Goal: Task Accomplishment & Management: Use online tool/utility

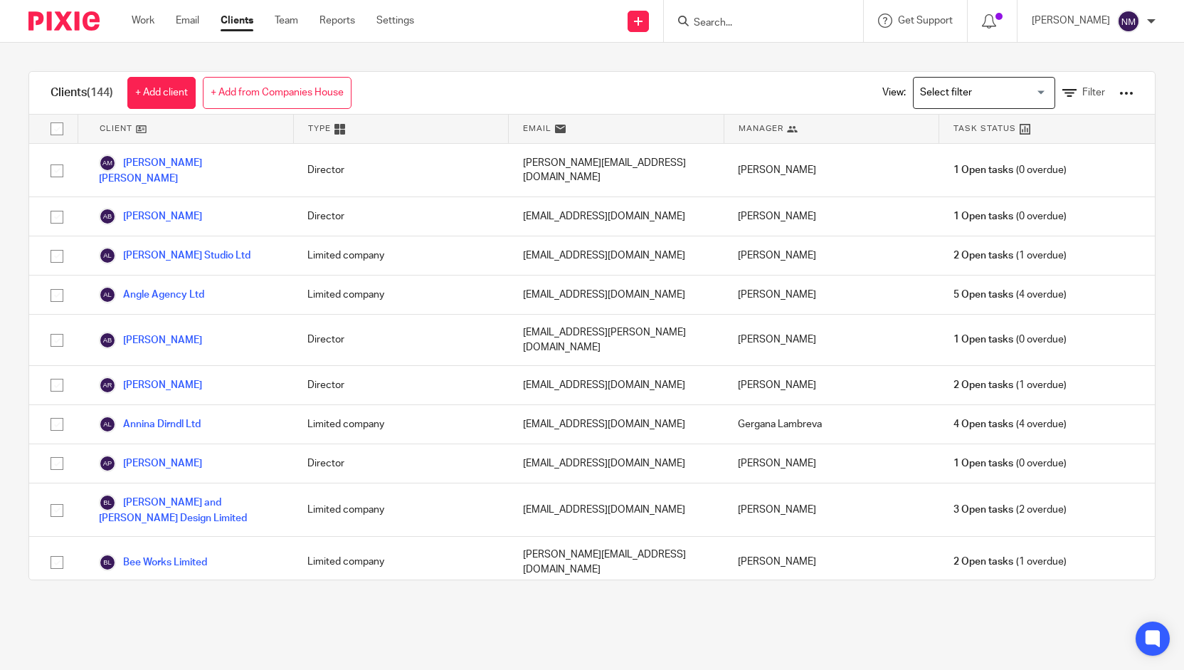
click at [765, 23] on input "Search" at bounding box center [756, 23] width 128 height 13
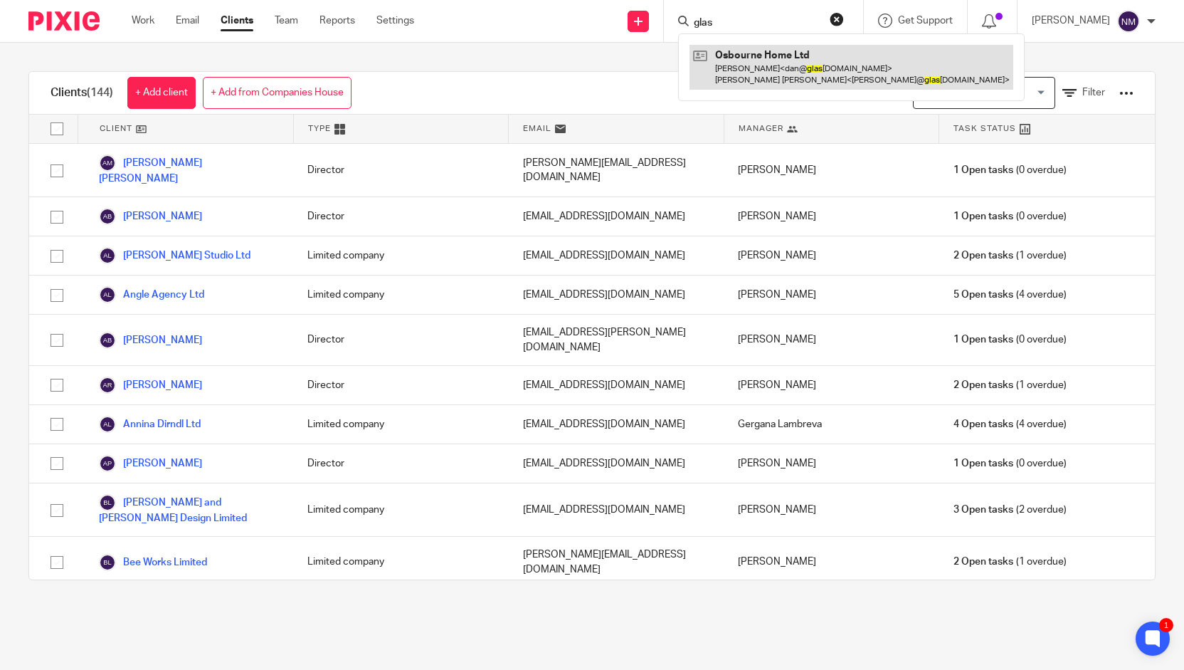
type input "glas"
click at [785, 80] on link at bounding box center [851, 67] width 324 height 44
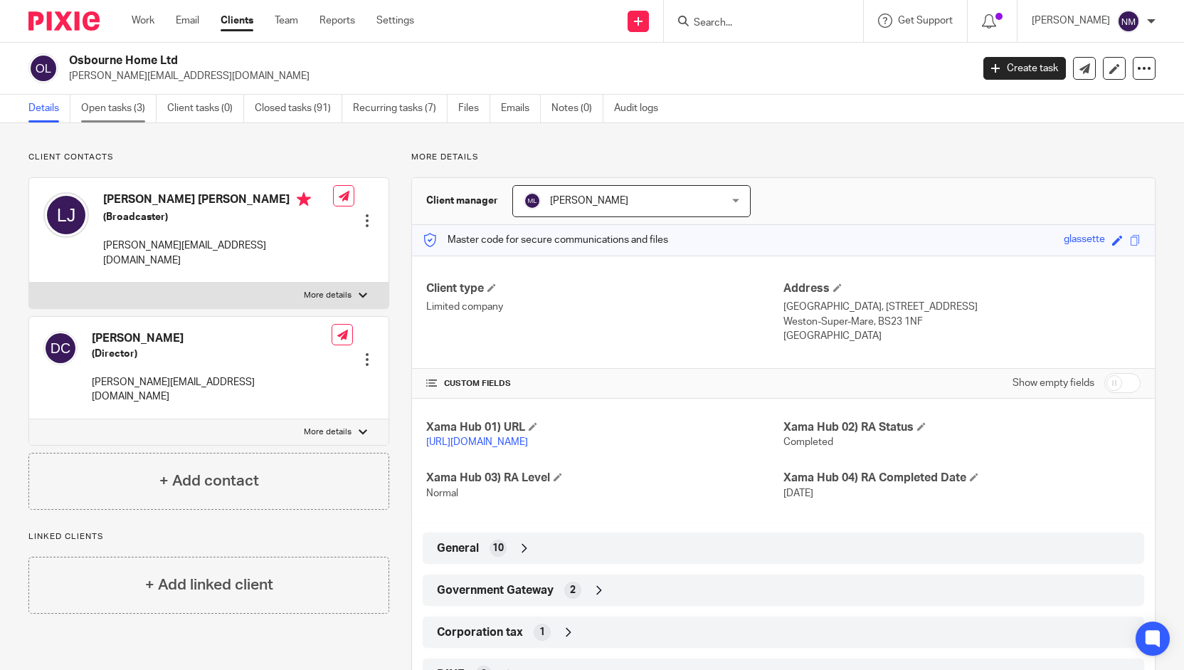
click at [113, 106] on link "Open tasks (3)" at bounding box center [118, 109] width 75 height 28
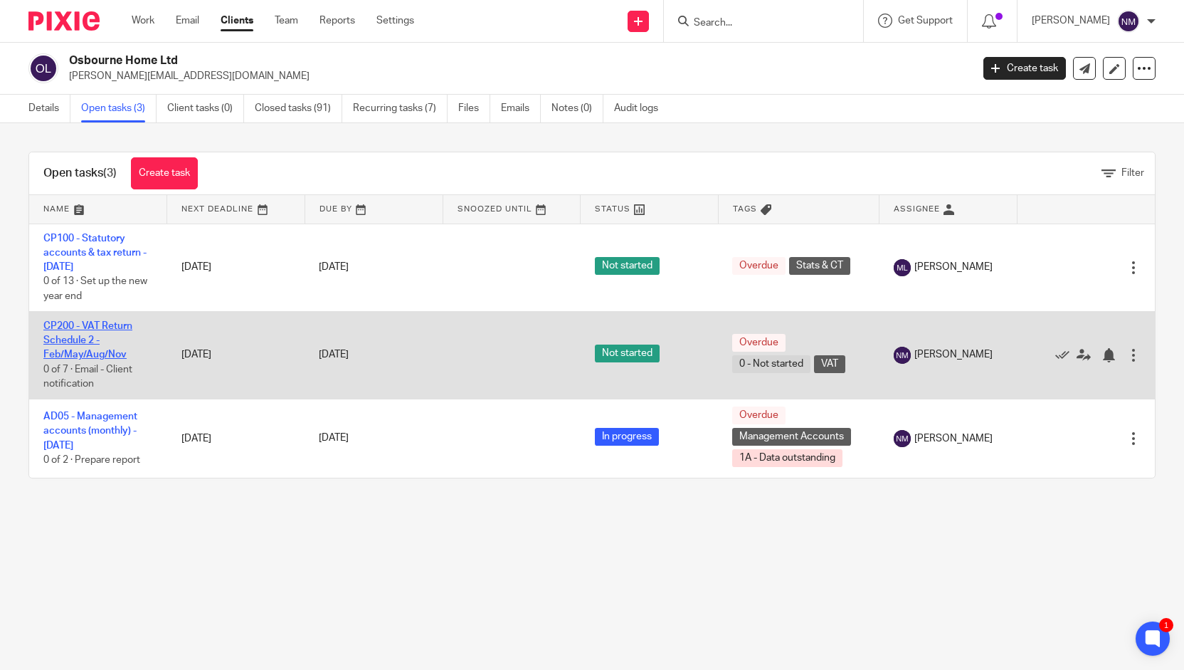
click at [90, 339] on link "CP200 - VAT Return Schedule 2 - Feb/May/Aug/Nov" at bounding box center [87, 340] width 89 height 39
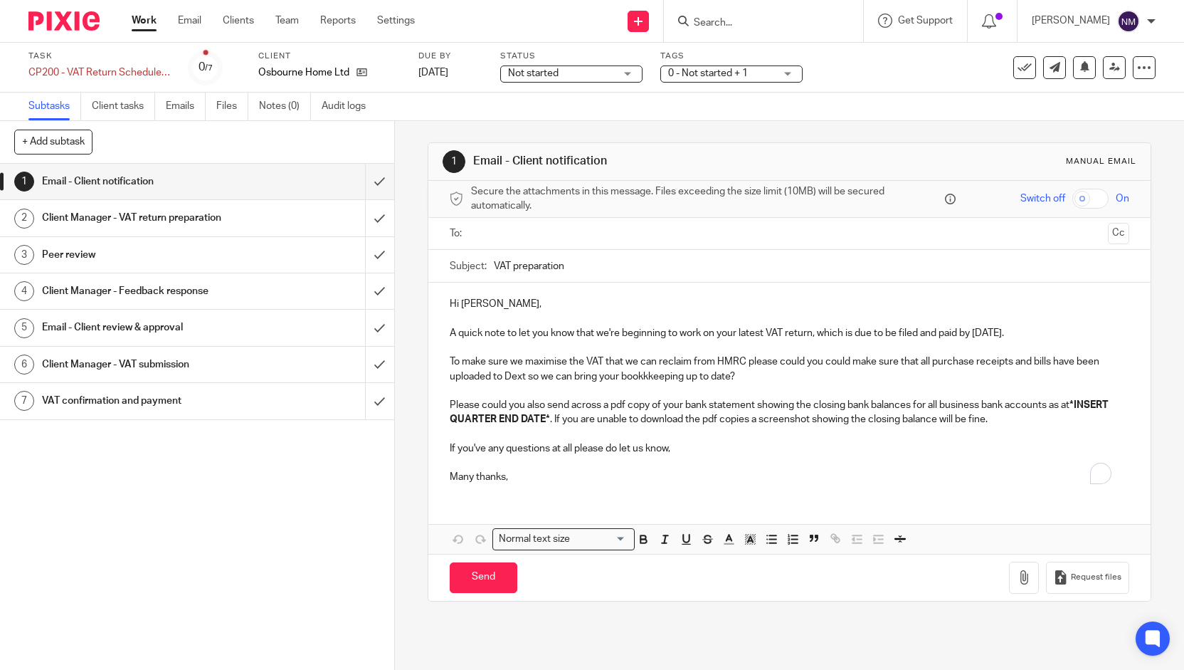
click at [683, 61] on label "Tags" at bounding box center [731, 56] width 142 height 11
drag, startPoint x: 690, startPoint y: 73, endPoint x: 689, endPoint y: 80, distance: 7.2
click at [690, 73] on span "0 - Not started + 1" at bounding box center [708, 73] width 80 height 10
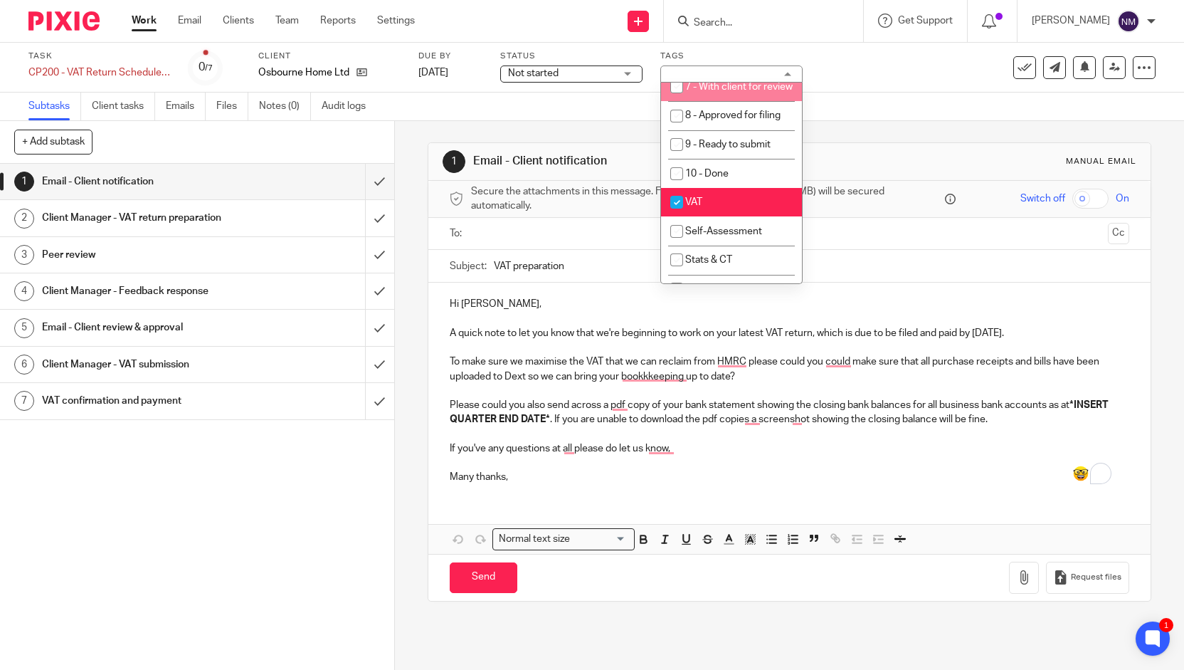
scroll to position [213, 0]
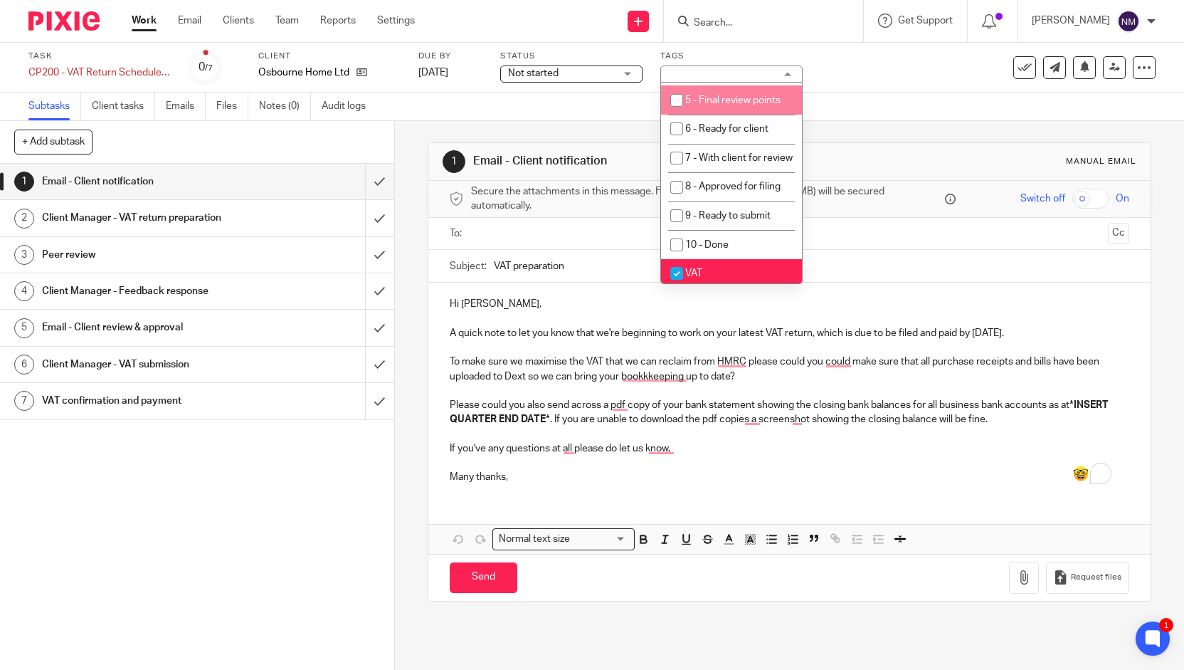
click at [697, 105] on span "5 - Final review points" at bounding box center [732, 100] width 95 height 10
checkbox input "true"
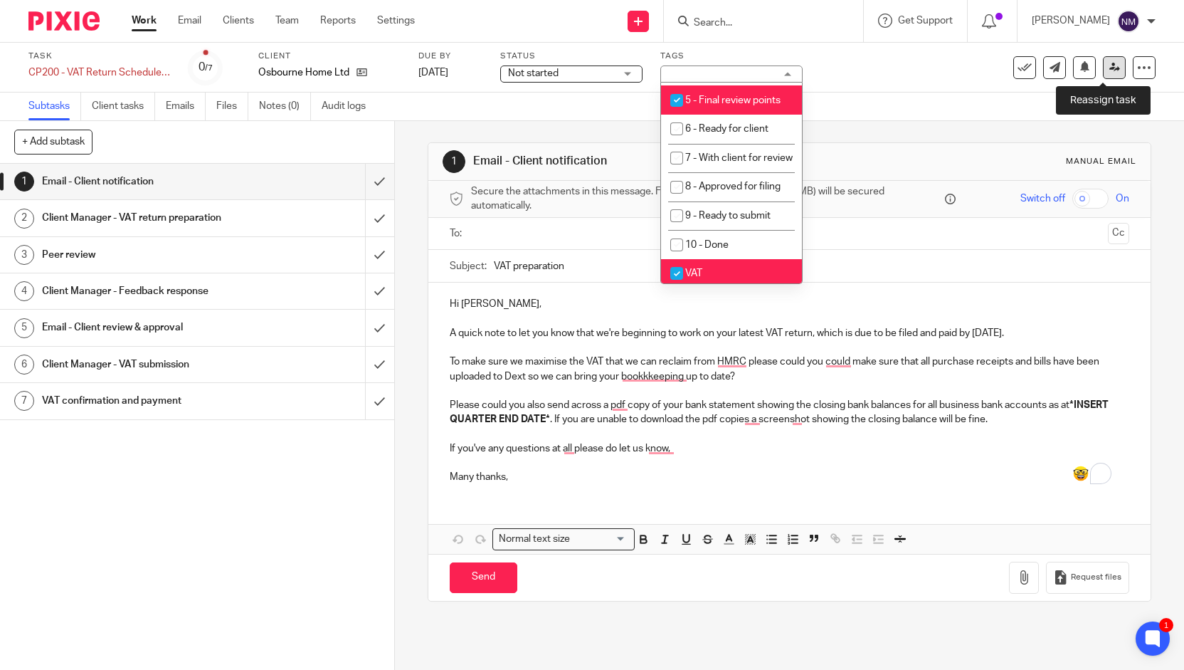
click at [1109, 68] on icon at bounding box center [1114, 67] width 11 height 11
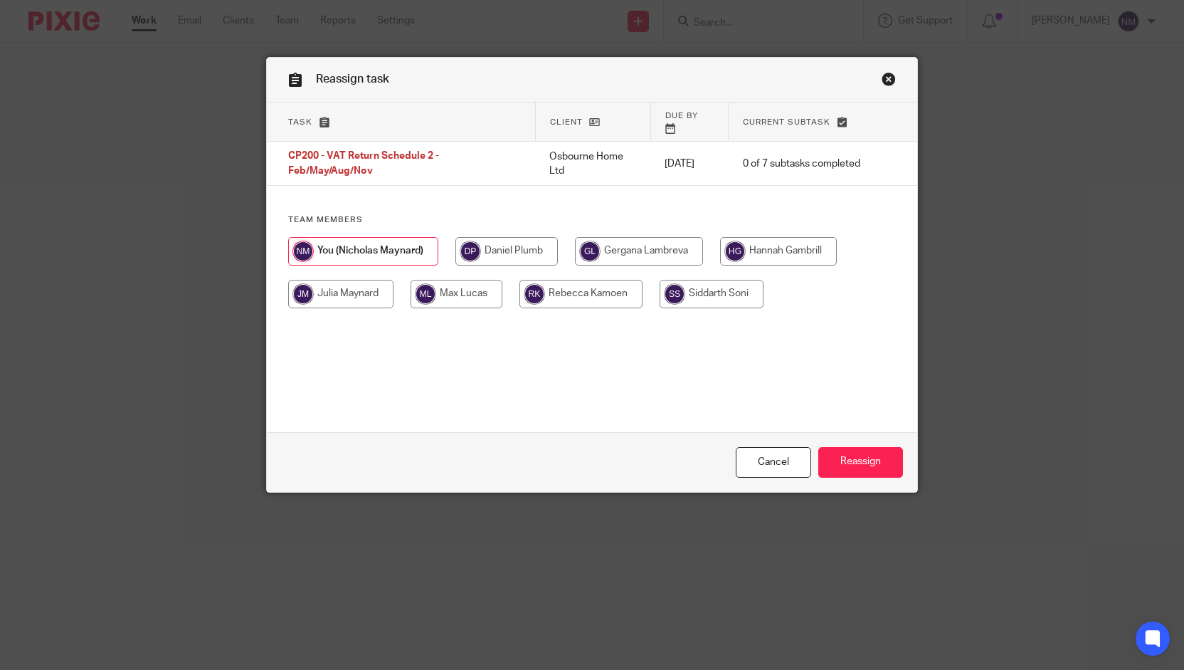
click at [457, 284] on input "radio" at bounding box center [457, 294] width 92 height 28
radio input "true"
drag, startPoint x: 847, startPoint y: 455, endPoint x: 825, endPoint y: 445, distance: 23.3
click at [847, 455] on input "Reassign" at bounding box center [860, 462] width 85 height 31
